Goal: Task Accomplishment & Management: Use online tool/utility

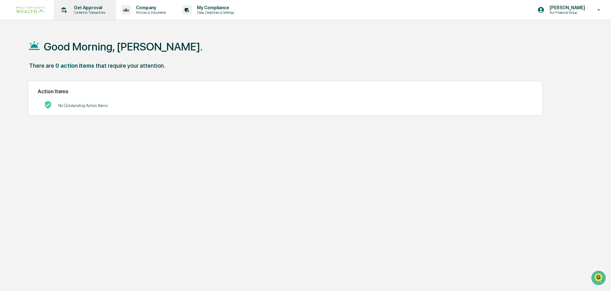
click at [93, 9] on p "Get Approval" at bounding box center [89, 7] width 40 height 5
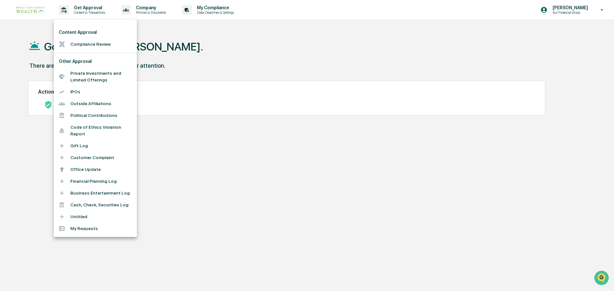
click at [100, 45] on li "Compliance Review" at bounding box center [95, 44] width 83 height 12
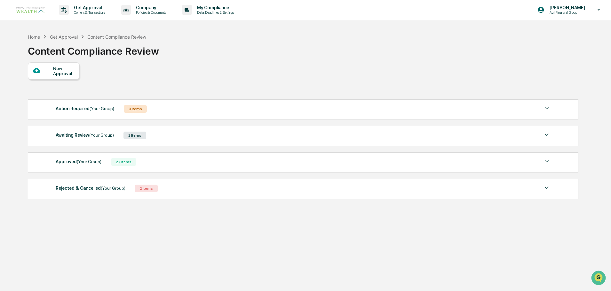
click at [82, 135] on div "Awaiting Review (Your Group)" at bounding box center [85, 135] width 58 height 8
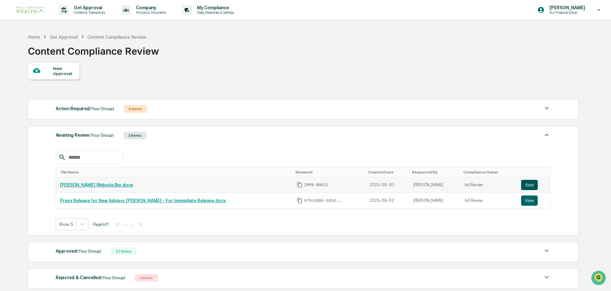
click at [528, 186] on button "View" at bounding box center [529, 185] width 17 height 10
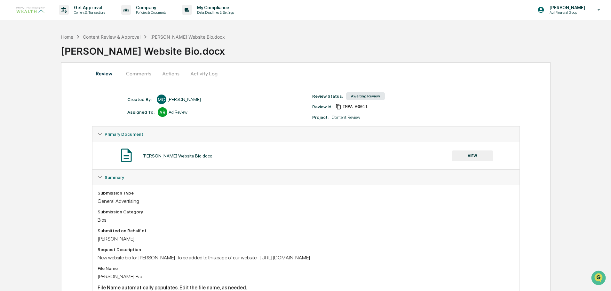
click at [109, 37] on div "Content Review & Approval" at bounding box center [112, 36] width 58 height 5
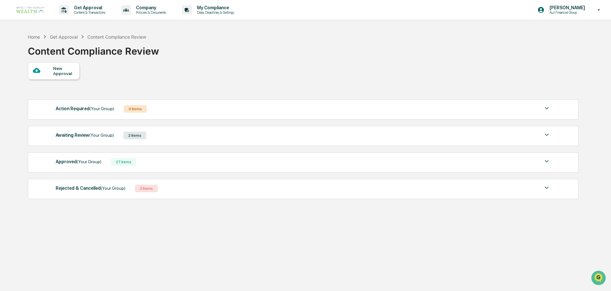
click at [125, 160] on div "27 Items" at bounding box center [123, 162] width 25 height 8
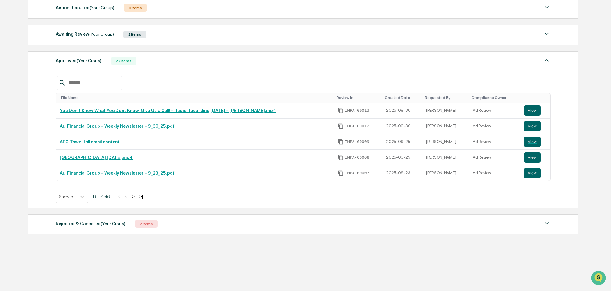
scroll to position [102, 0]
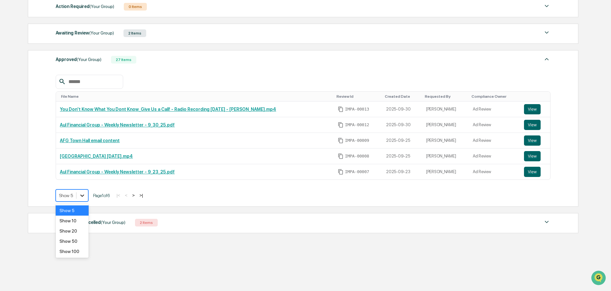
click at [81, 198] on icon at bounding box center [82, 195] width 6 height 6
click at [80, 251] on div "Show 100" at bounding box center [72, 252] width 33 height 10
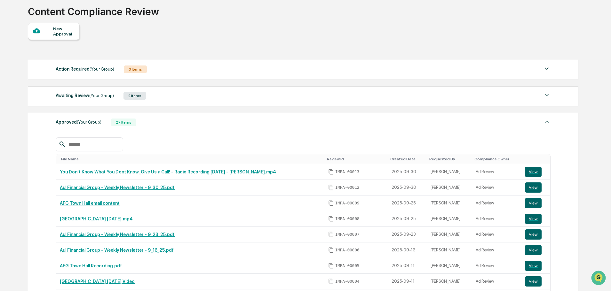
scroll to position [6, 0]
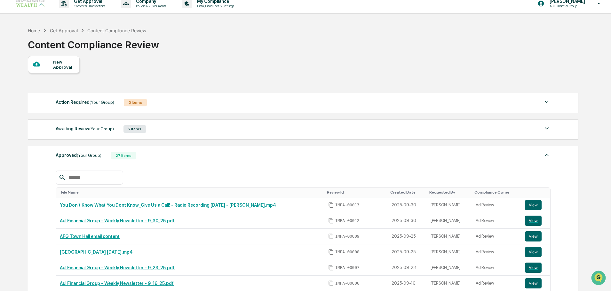
click at [135, 136] on div "Awaiting Review (Your Group) 2 Items File Name Review Id Created Date Requested…" at bounding box center [303, 130] width 550 height 20
click at [92, 128] on span "(Your Group)" at bounding box center [101, 128] width 25 height 5
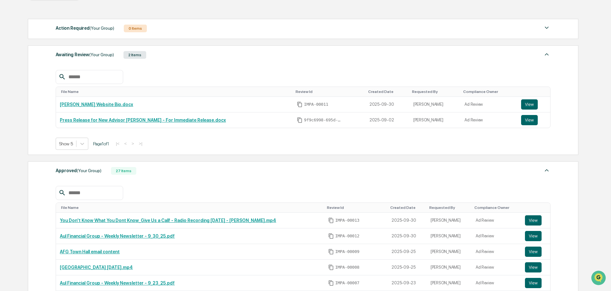
scroll to position [96, 0]
